Goal: Information Seeking & Learning: Learn about a topic

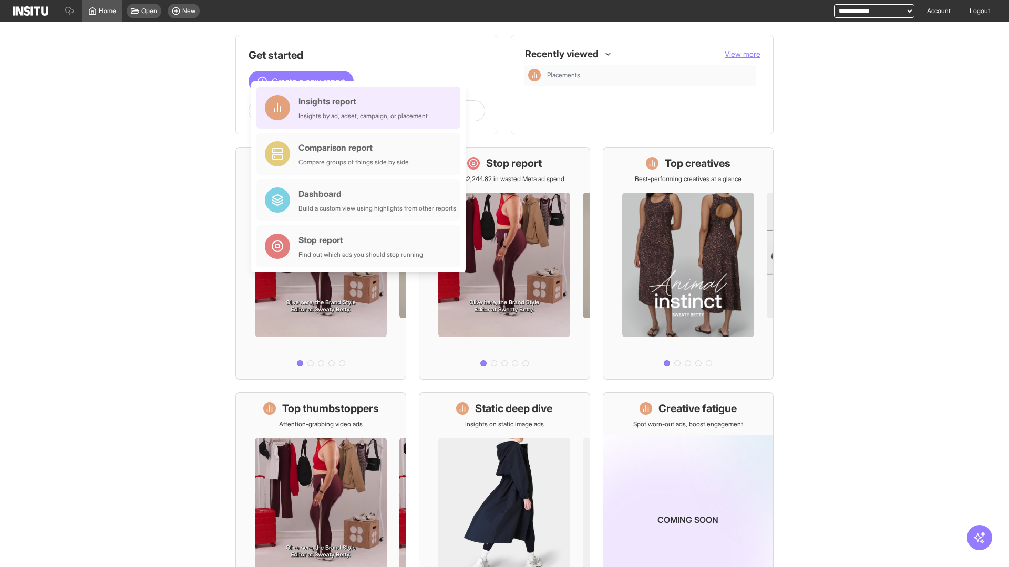
click at [361, 108] on div "Insights report Insights by ad, adset, campaign, or placement" at bounding box center [362, 107] width 129 height 25
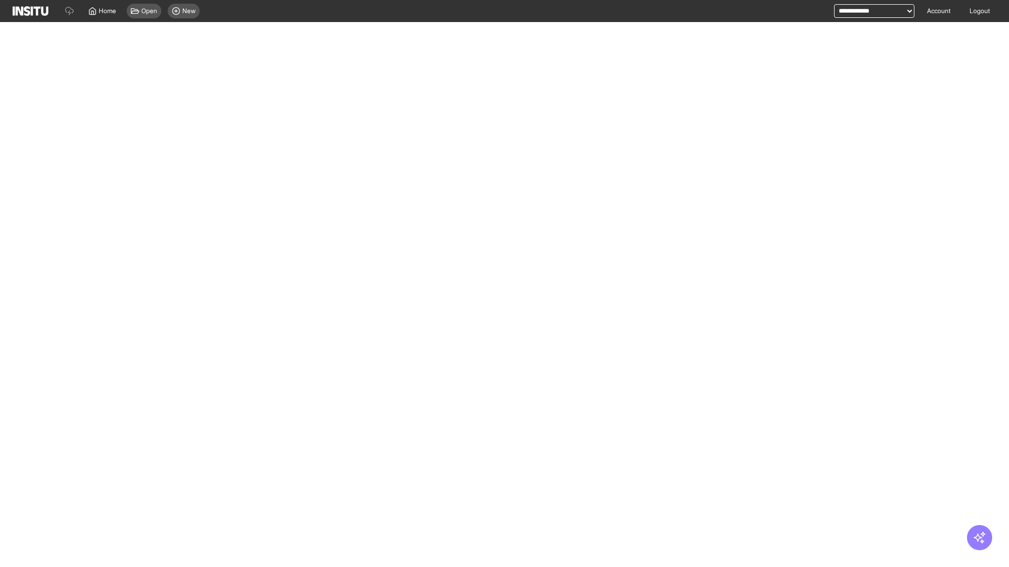
select select "**"
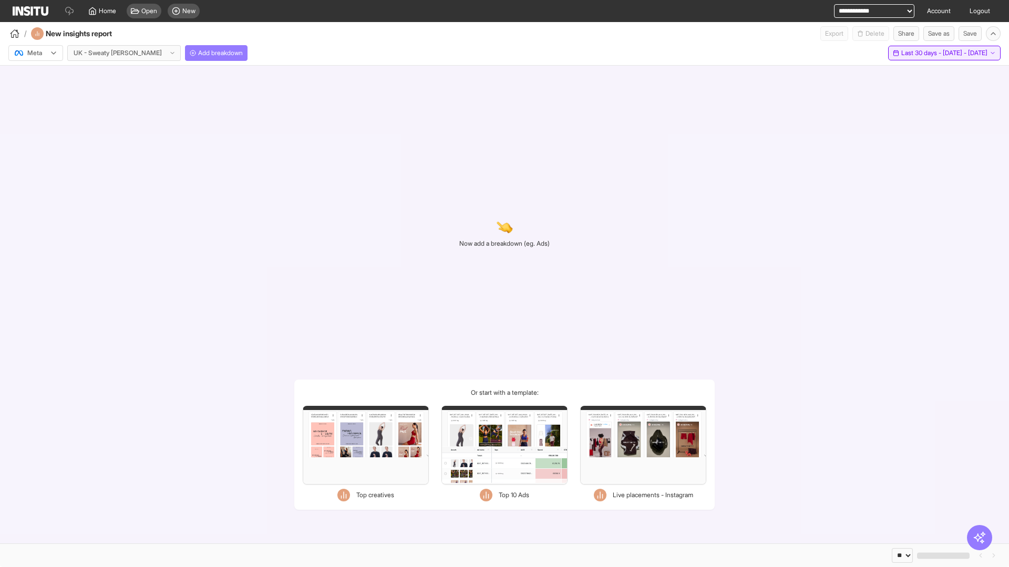
click at [919, 53] on span "Last 30 days - [DATE] - [DATE]" at bounding box center [944, 53] width 86 height 8
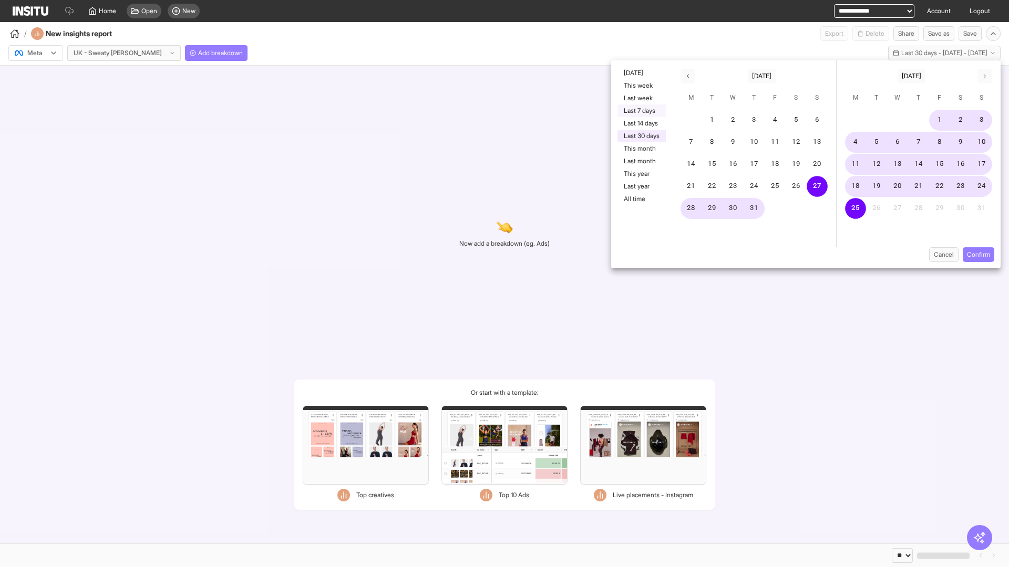
click at [640, 111] on button "Last 7 days" at bounding box center [641, 111] width 48 height 13
